Goal: Task Accomplishment & Management: Complete application form

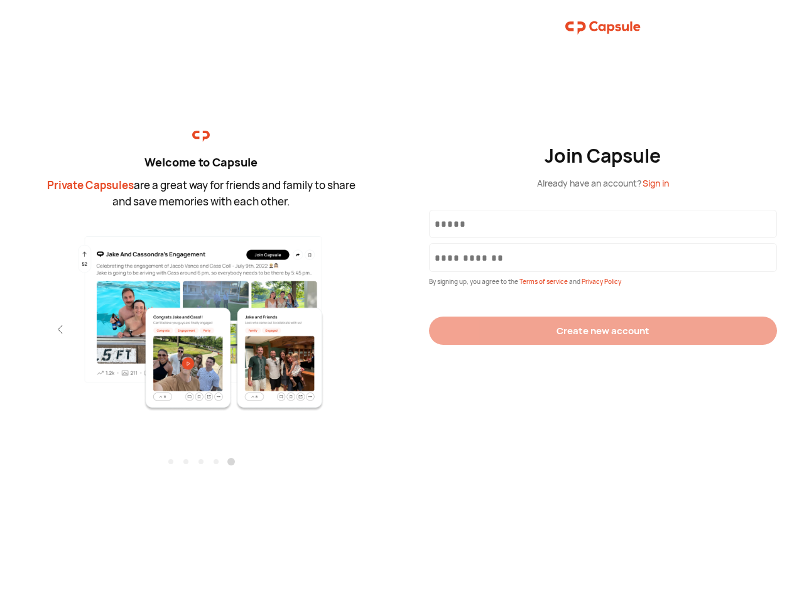
click at [402, 301] on div "Join Capsule Already have an account? Sign in By signing up, you agree to the T…" at bounding box center [603, 301] width 402 height 603
click at [201, 318] on img at bounding box center [201, 322] width 274 height 177
click at [0, 329] on div "Welcome to Capsule Private Capsules are a great way for friends and family to s…" at bounding box center [201, 301] width 402 height 603
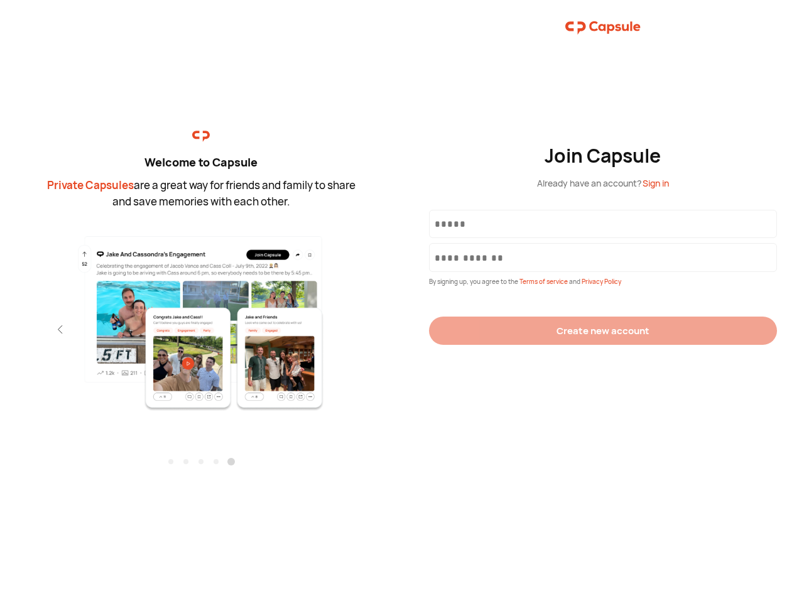
click at [0, 329] on div "Welcome to Capsule Private Capsules are a great way for friends and family to s…" at bounding box center [201, 301] width 402 height 603
click at [38, 329] on div "Welcome to Capsule Private Capsules are a great way for friends and family to s…" at bounding box center [201, 301] width 402 height 603
